Goal: Consume media (video, audio)

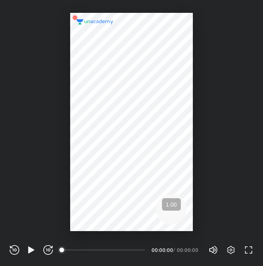
scroll to position [266, 263]
click at [26, 247] on icon "button" at bounding box center [31, 250] width 10 height 10
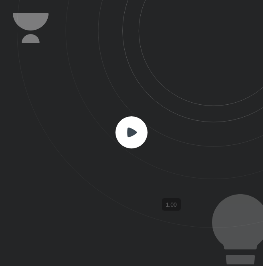
click at [26, 247] on div at bounding box center [131, 133] width 263 height 266
click at [136, 133] on icon at bounding box center [132, 132] width 10 height 10
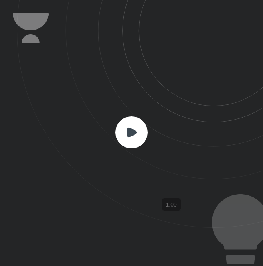
click at [136, 133] on icon at bounding box center [132, 132] width 10 height 10
click at [140, 123] on rect at bounding box center [132, 132] width 32 height 32
click at [130, 142] on rect at bounding box center [132, 132] width 32 height 32
